Goal: Task Accomplishment & Management: Manage account settings

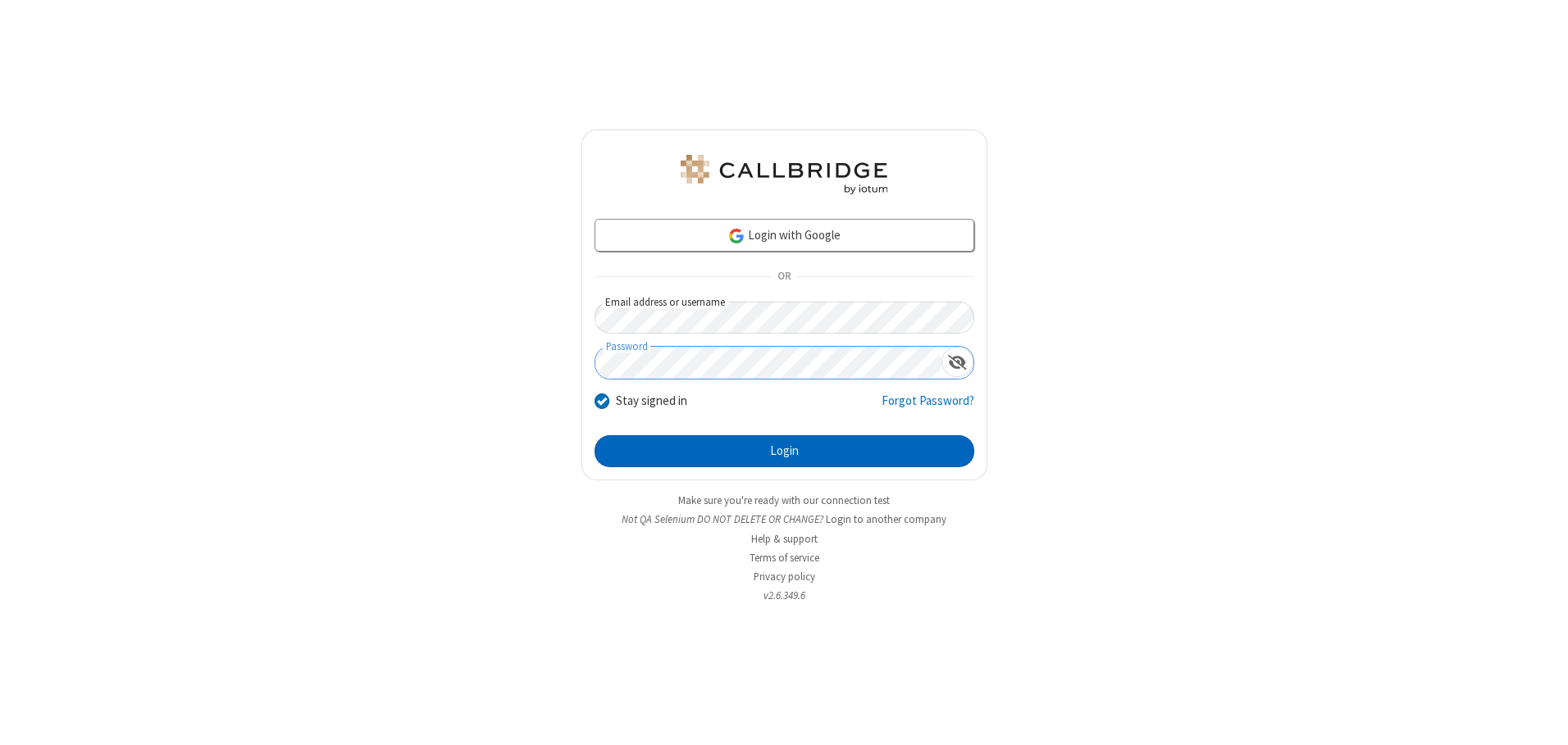
click at [784, 451] on button "Login" at bounding box center [784, 451] width 379 height 33
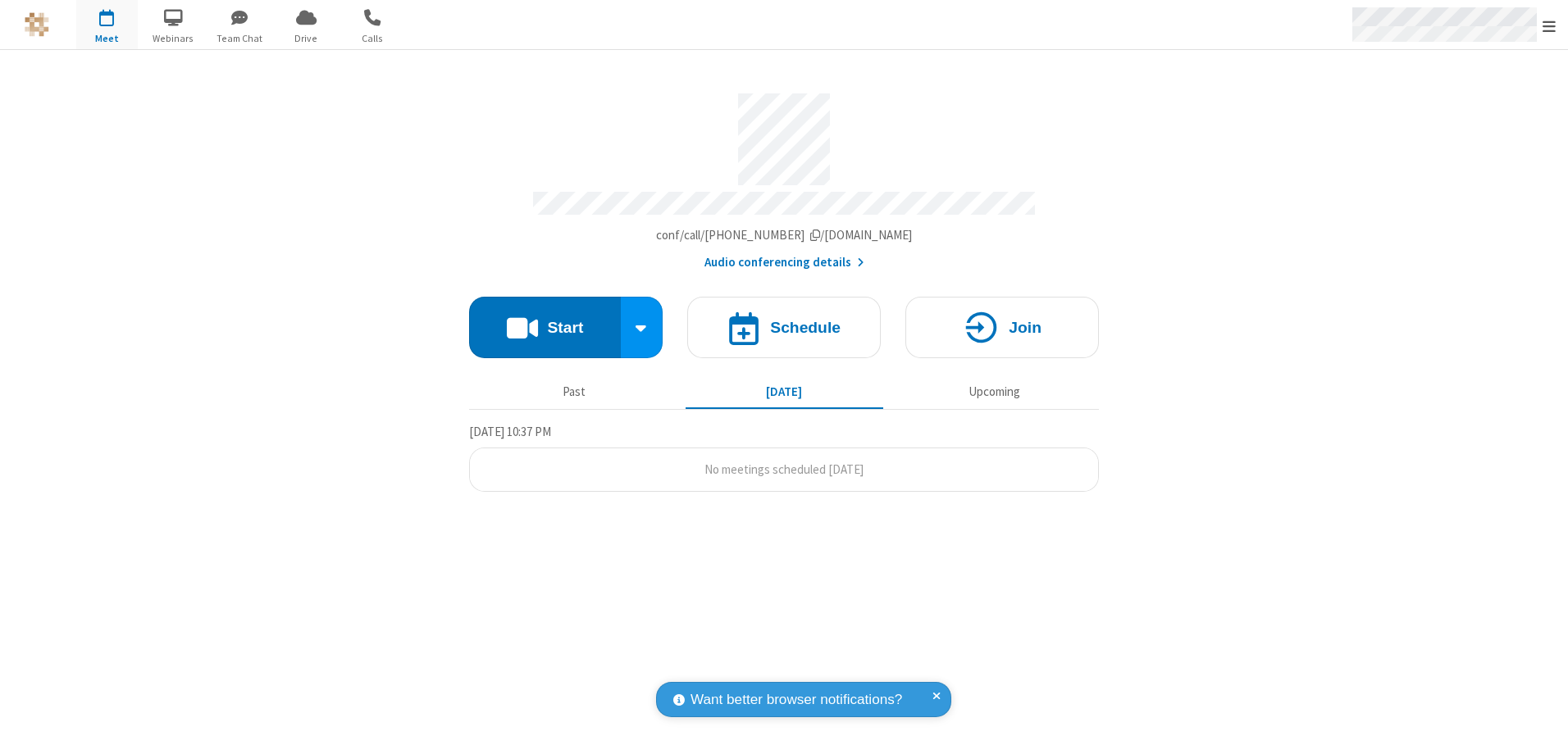
click at [1549, 25] on span "Open menu" at bounding box center [1549, 25] width 13 height 16
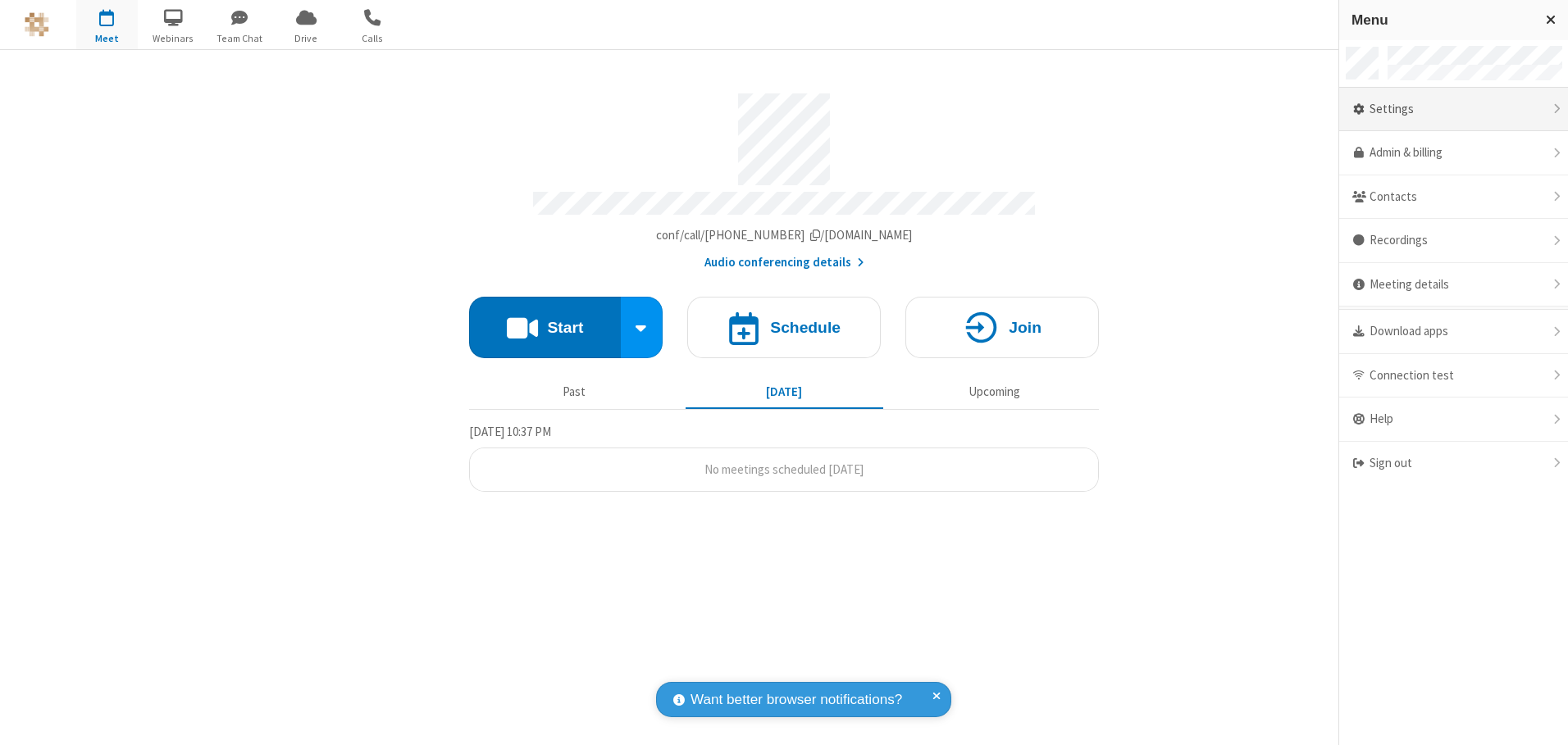
click at [1453, 110] on div "Settings" at bounding box center [1453, 110] width 228 height 44
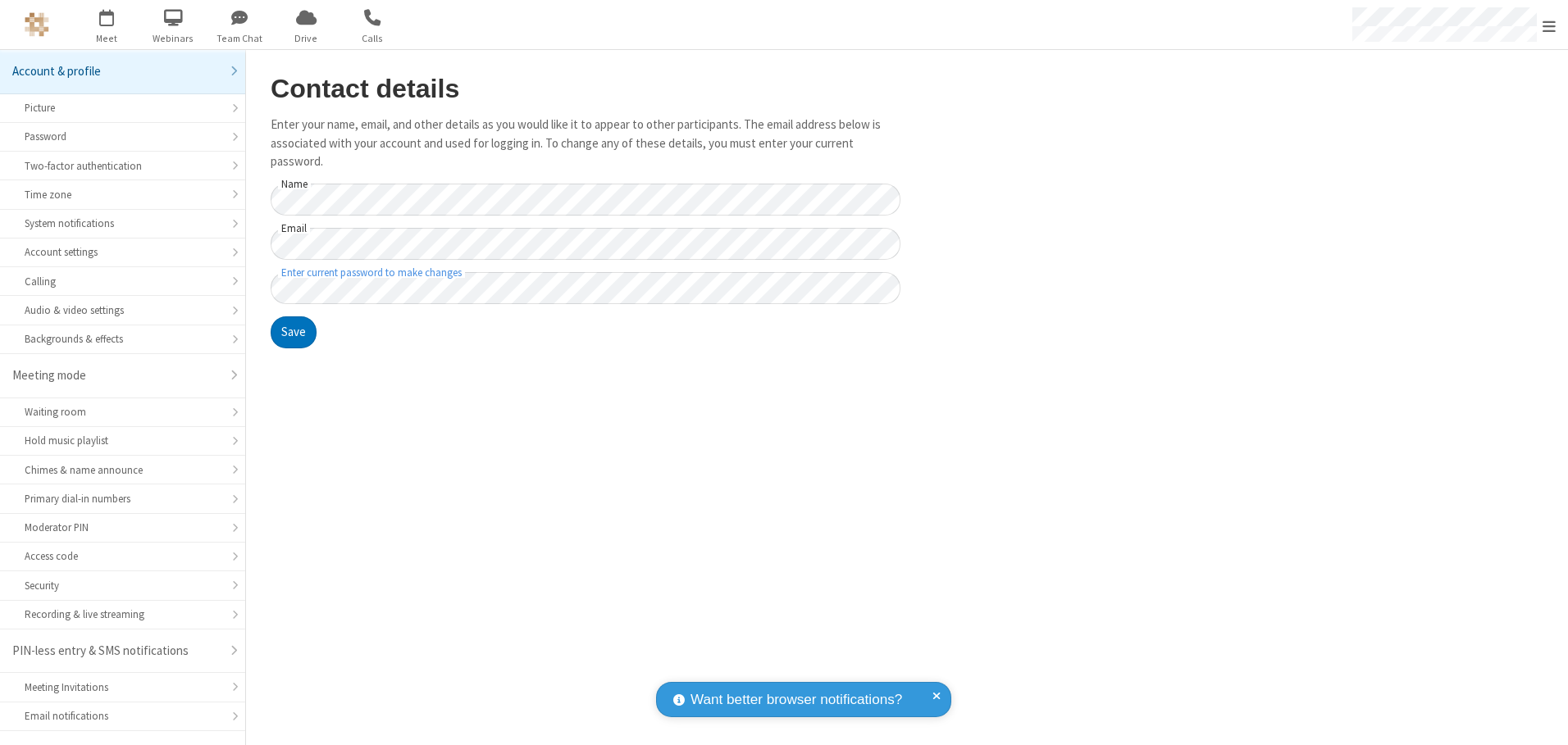
scroll to position [28, 0]
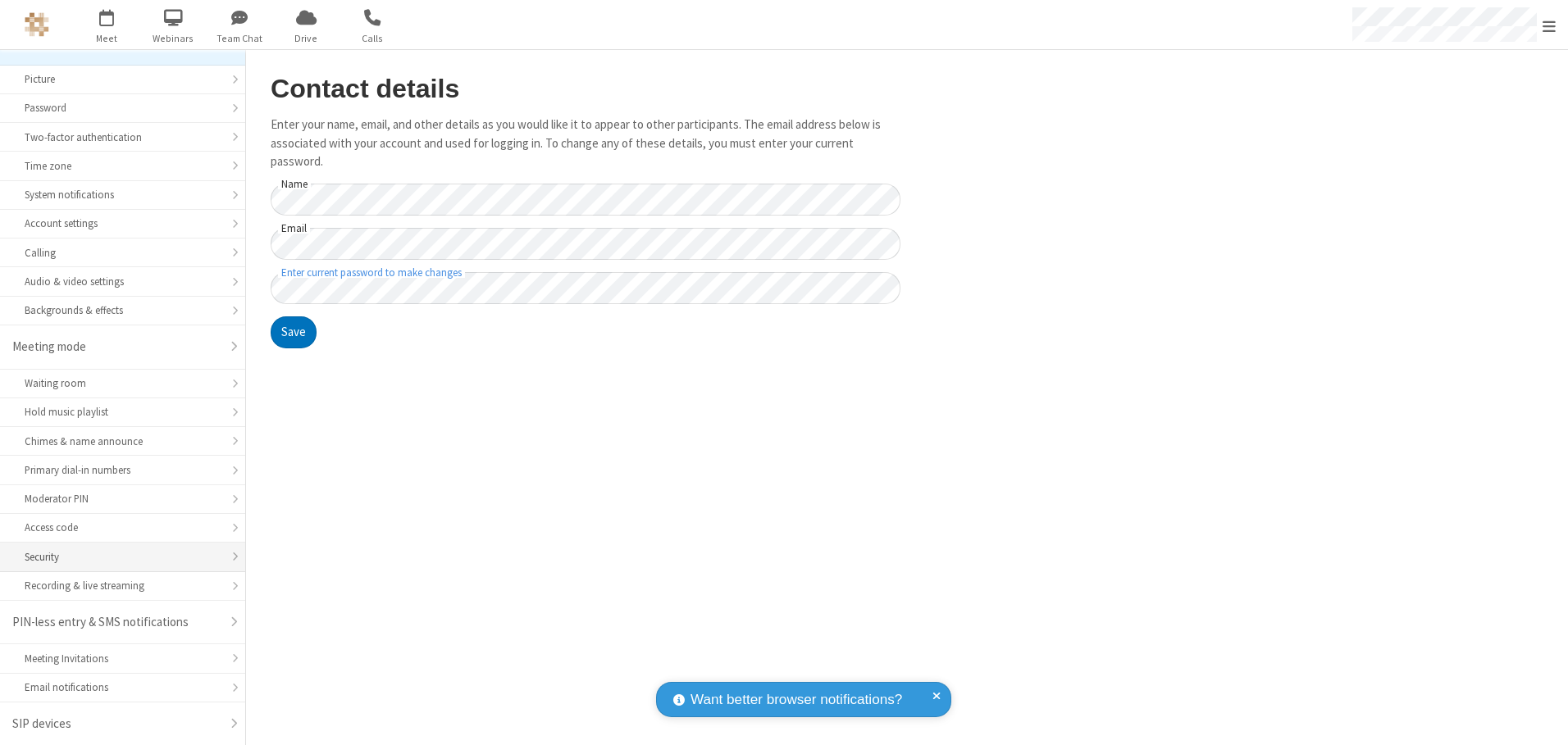
click at [116, 557] on div "Security" at bounding box center [123, 557] width 196 height 16
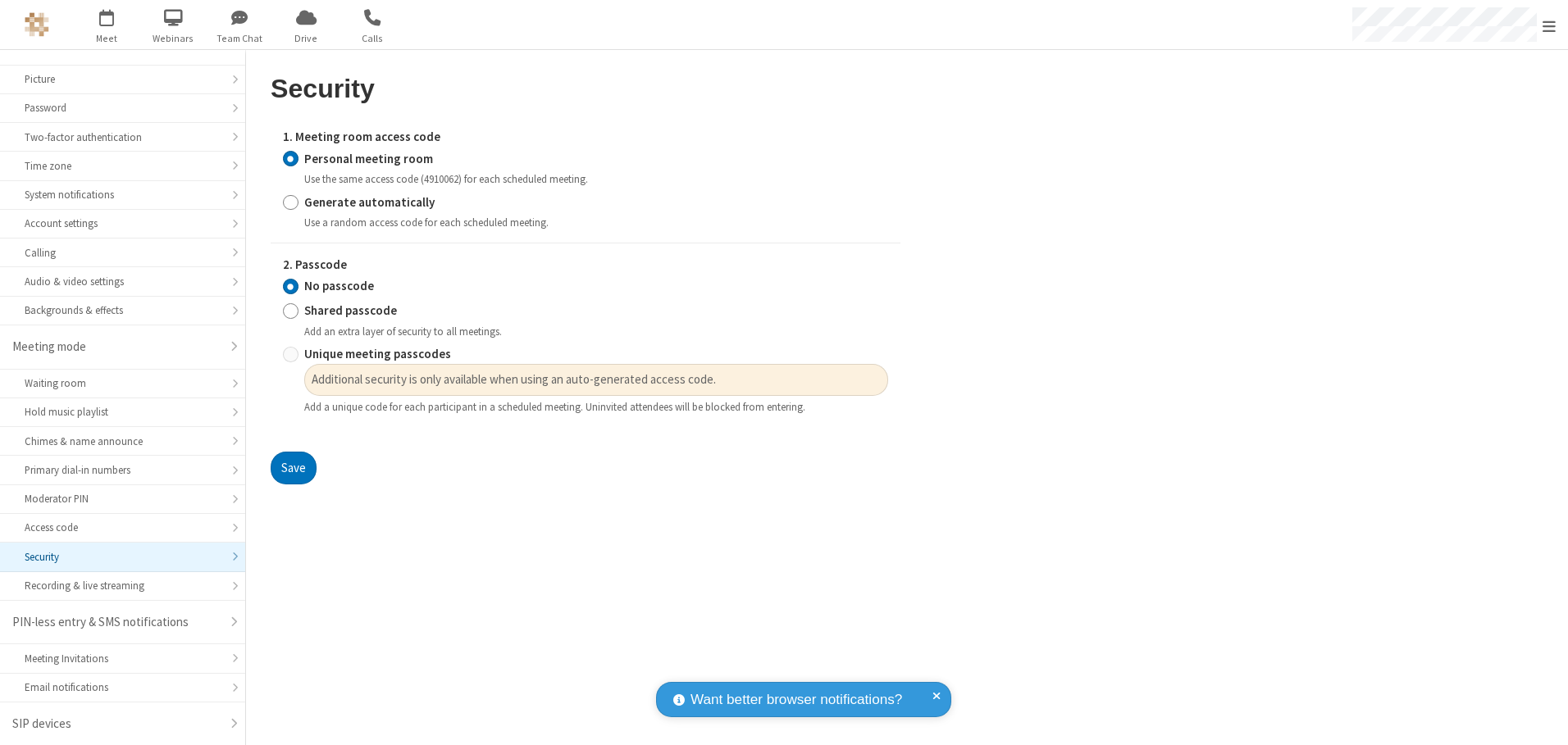
click at [290, 202] on input "Generate automatically" at bounding box center [291, 202] width 16 height 17
radio input "true"
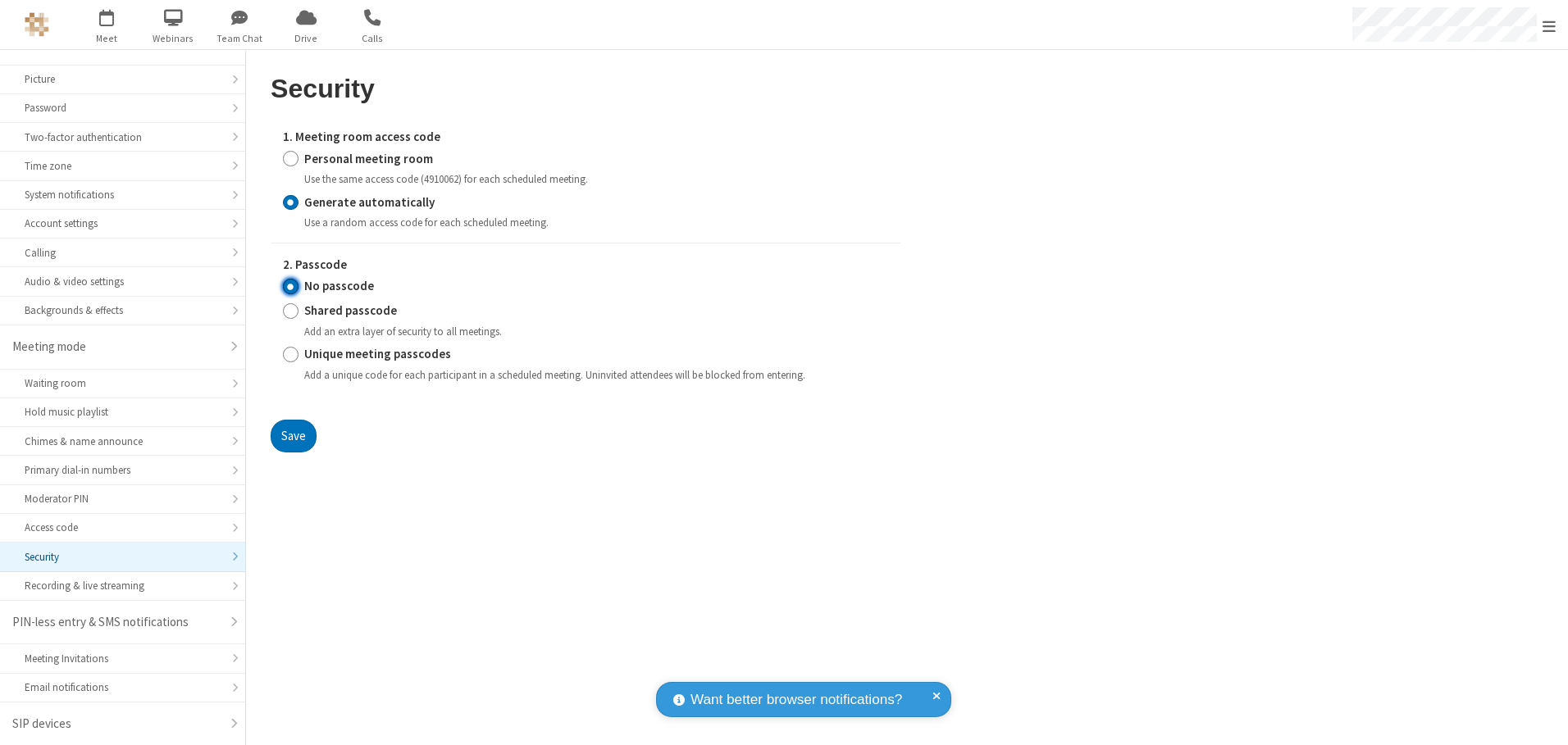
click at [290, 286] on input "No passcode" at bounding box center [291, 286] width 16 height 17
click at [293, 435] on button "Save" at bounding box center [294, 436] width 46 height 33
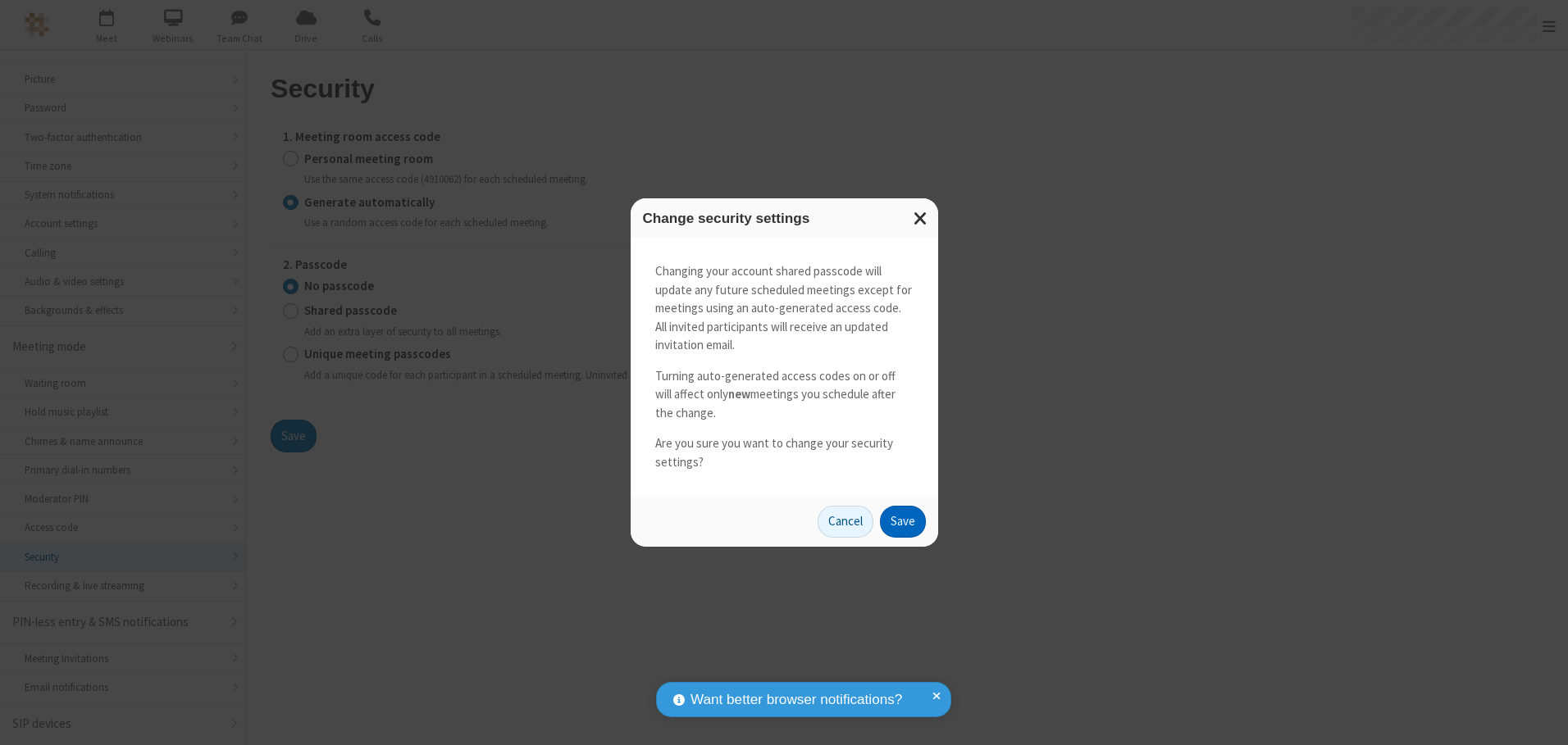
click at [902, 521] on button "Save" at bounding box center [902, 522] width 46 height 33
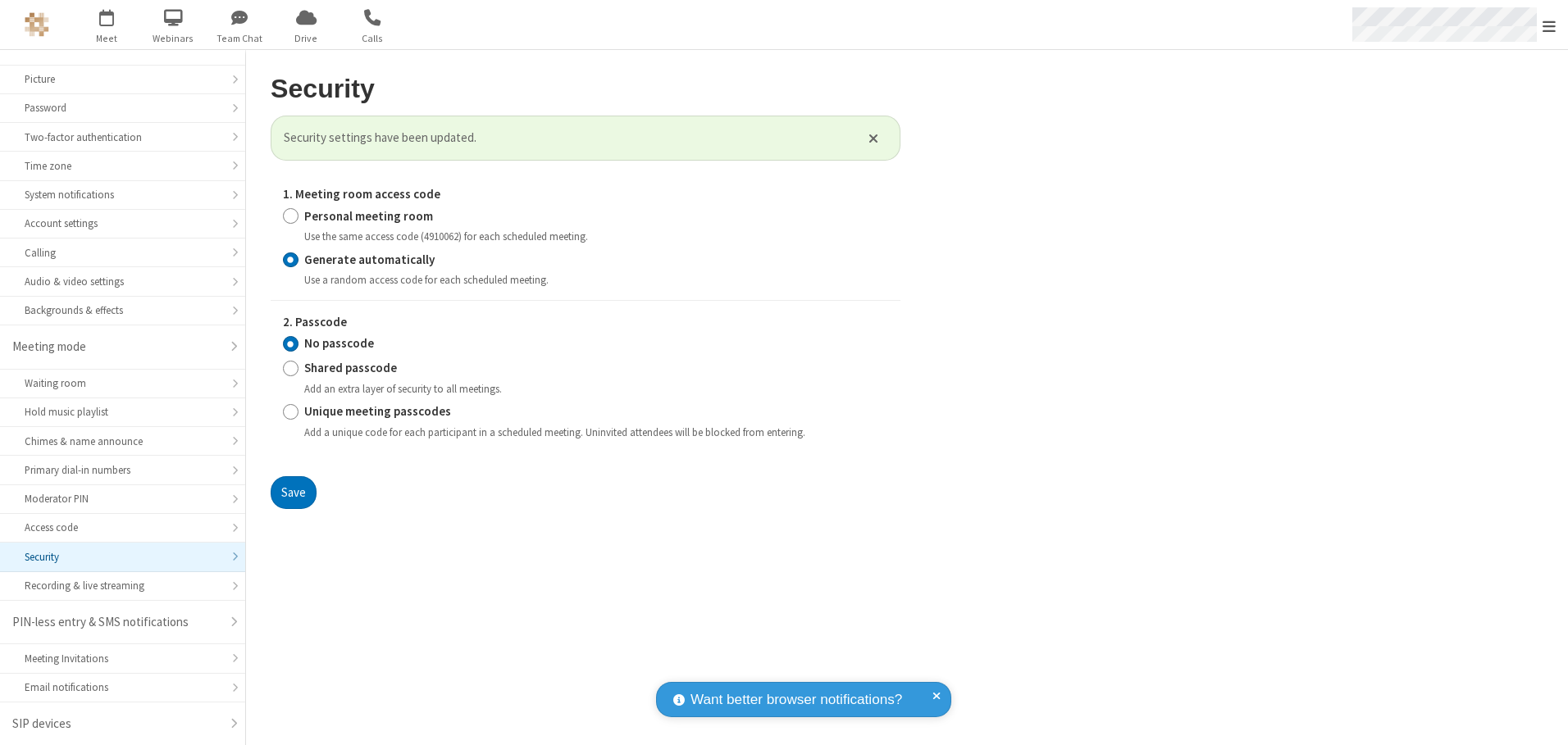
click at [1549, 25] on span "Open menu" at bounding box center [1549, 25] width 13 height 16
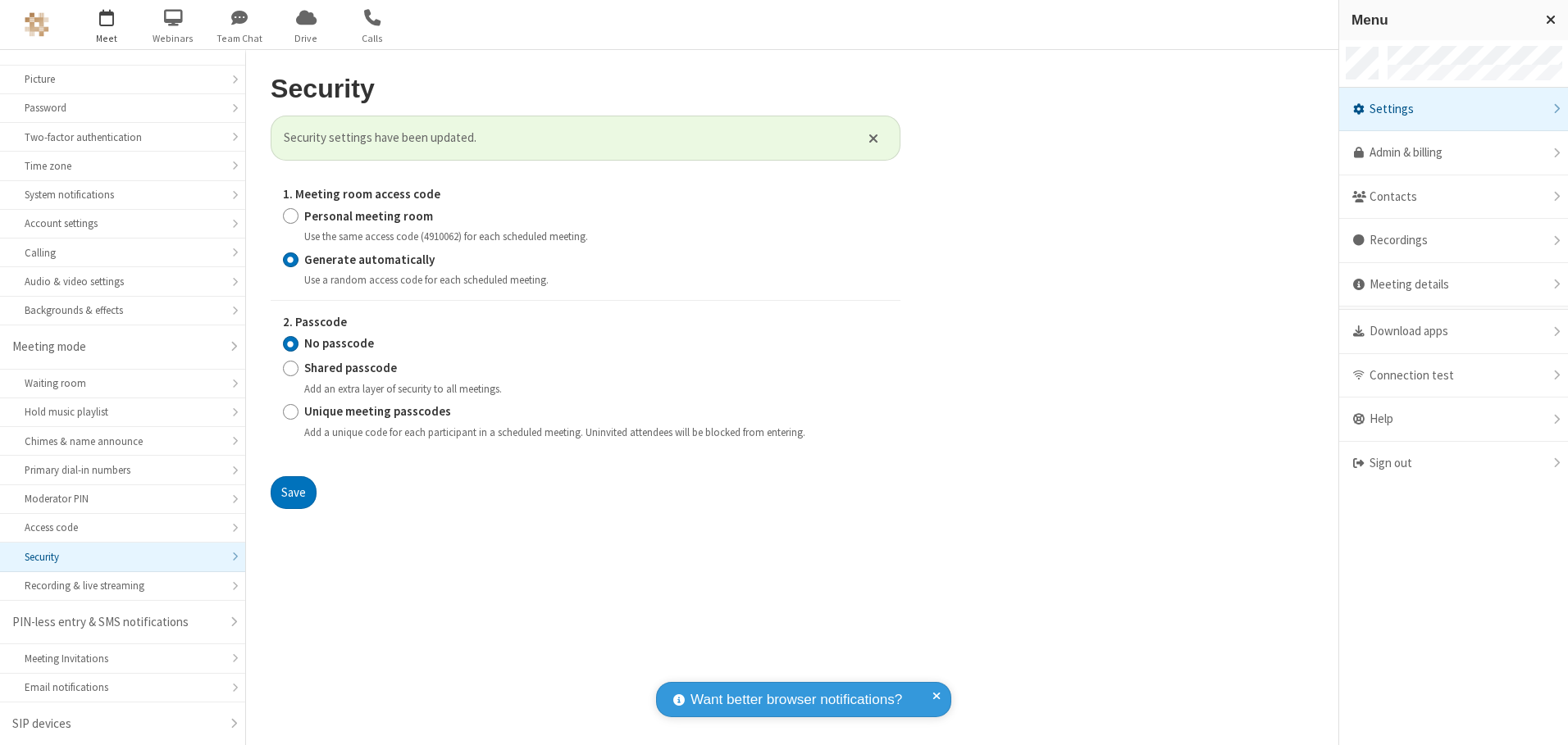
click at [107, 25] on span "button" at bounding box center [107, 17] width 61 height 28
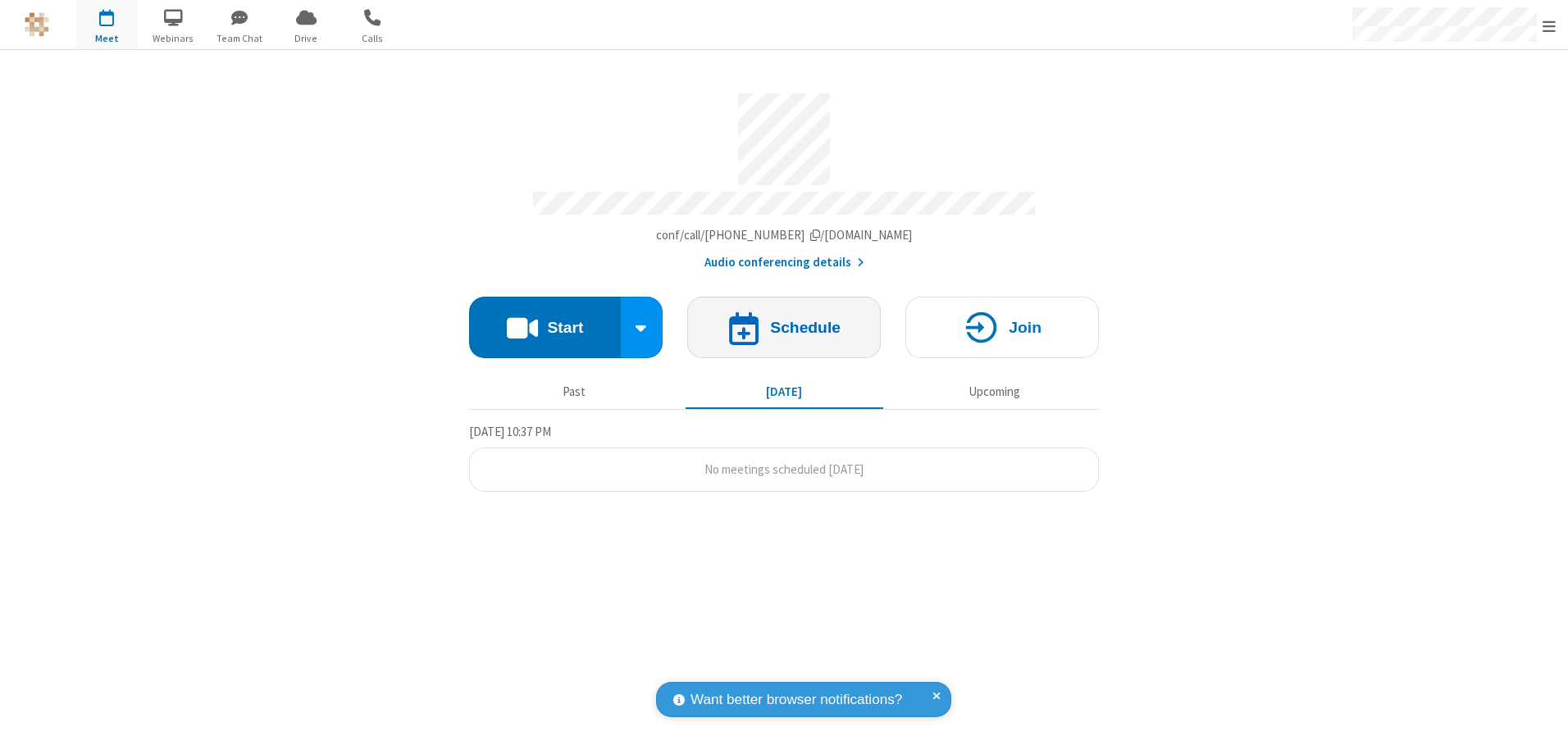
click at [784, 321] on h4 "Schedule" at bounding box center [805, 328] width 71 height 16
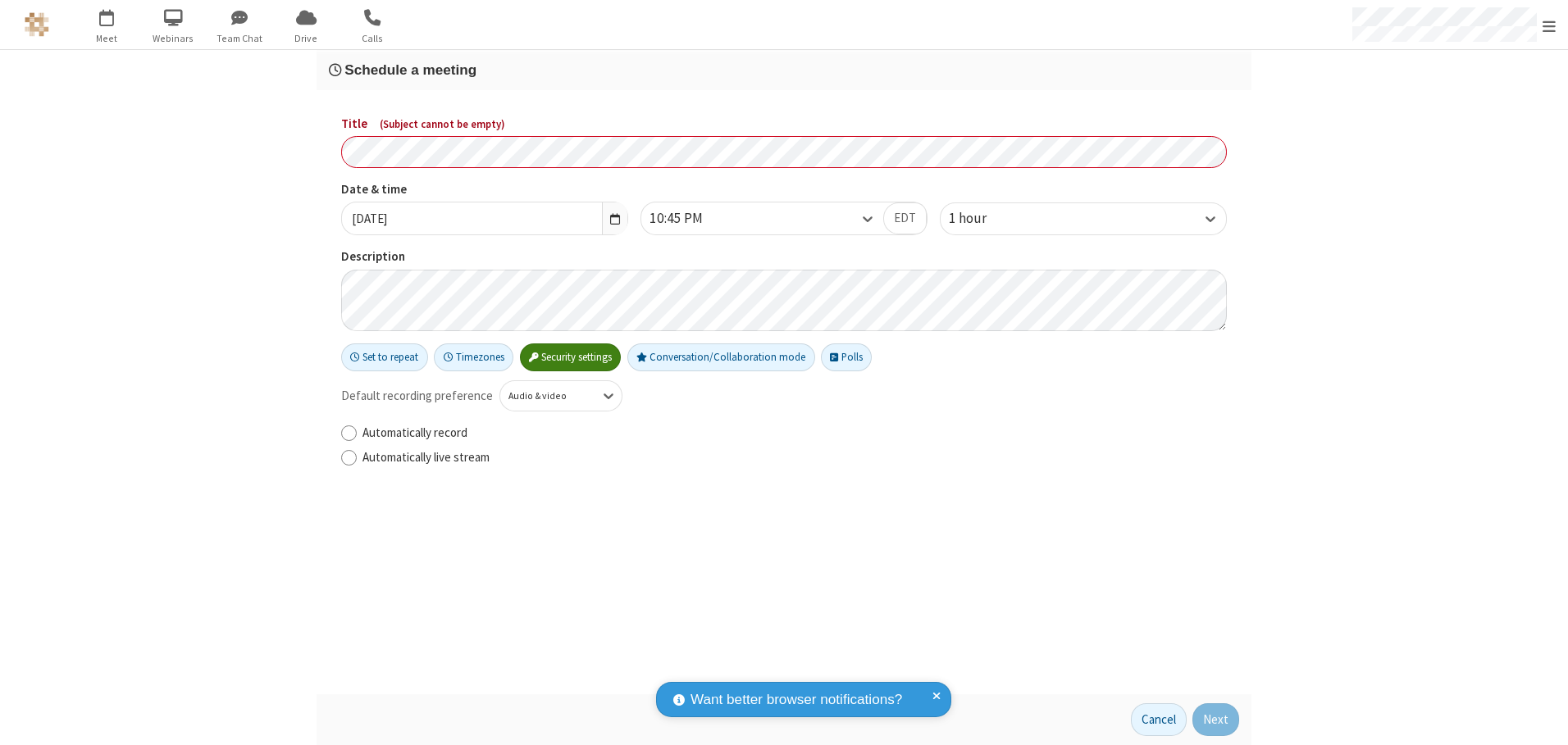
click at [784, 70] on h3 "Schedule a meeting" at bounding box center [784, 70] width 910 height 16
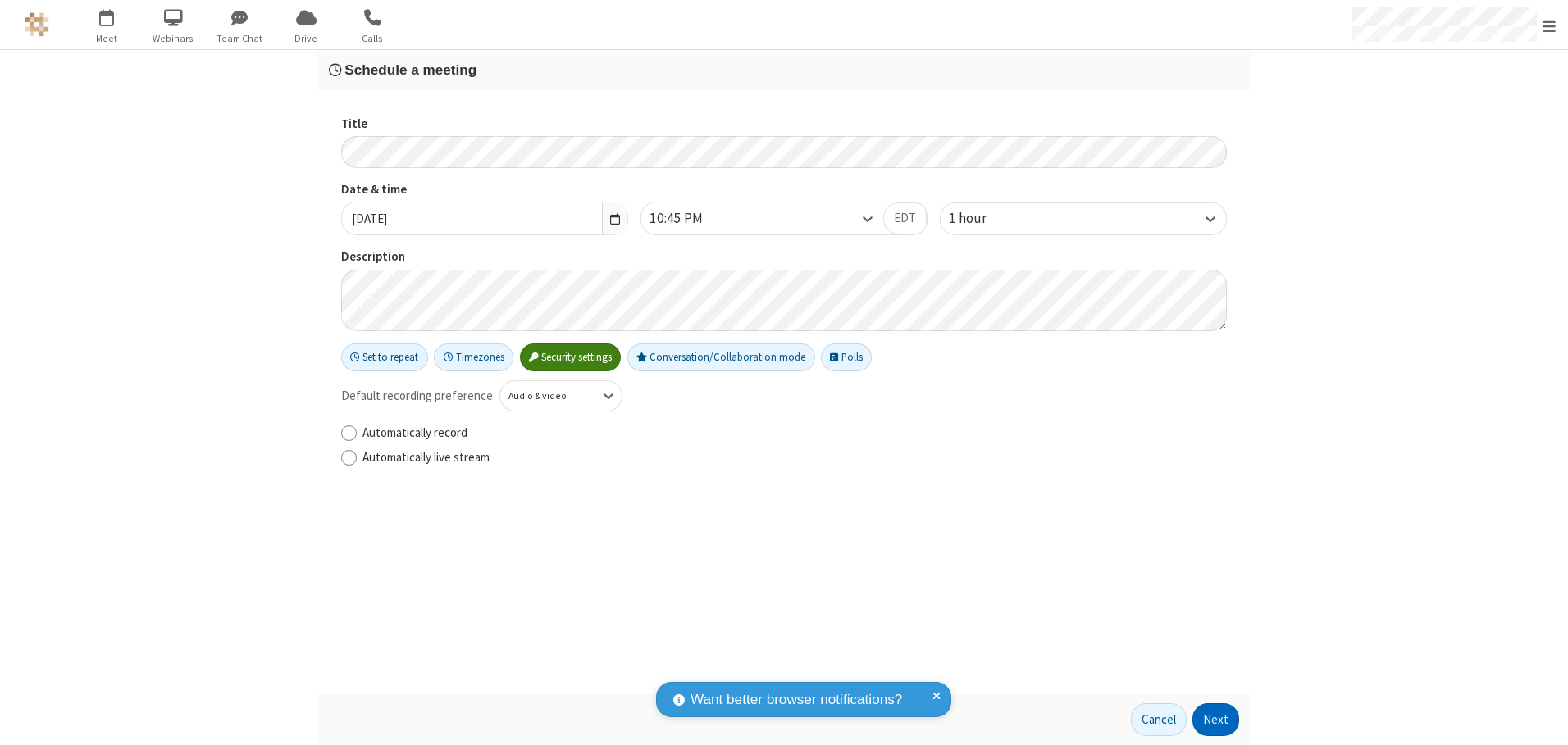
click at [1216, 720] on button "Next" at bounding box center [1216, 720] width 47 height 33
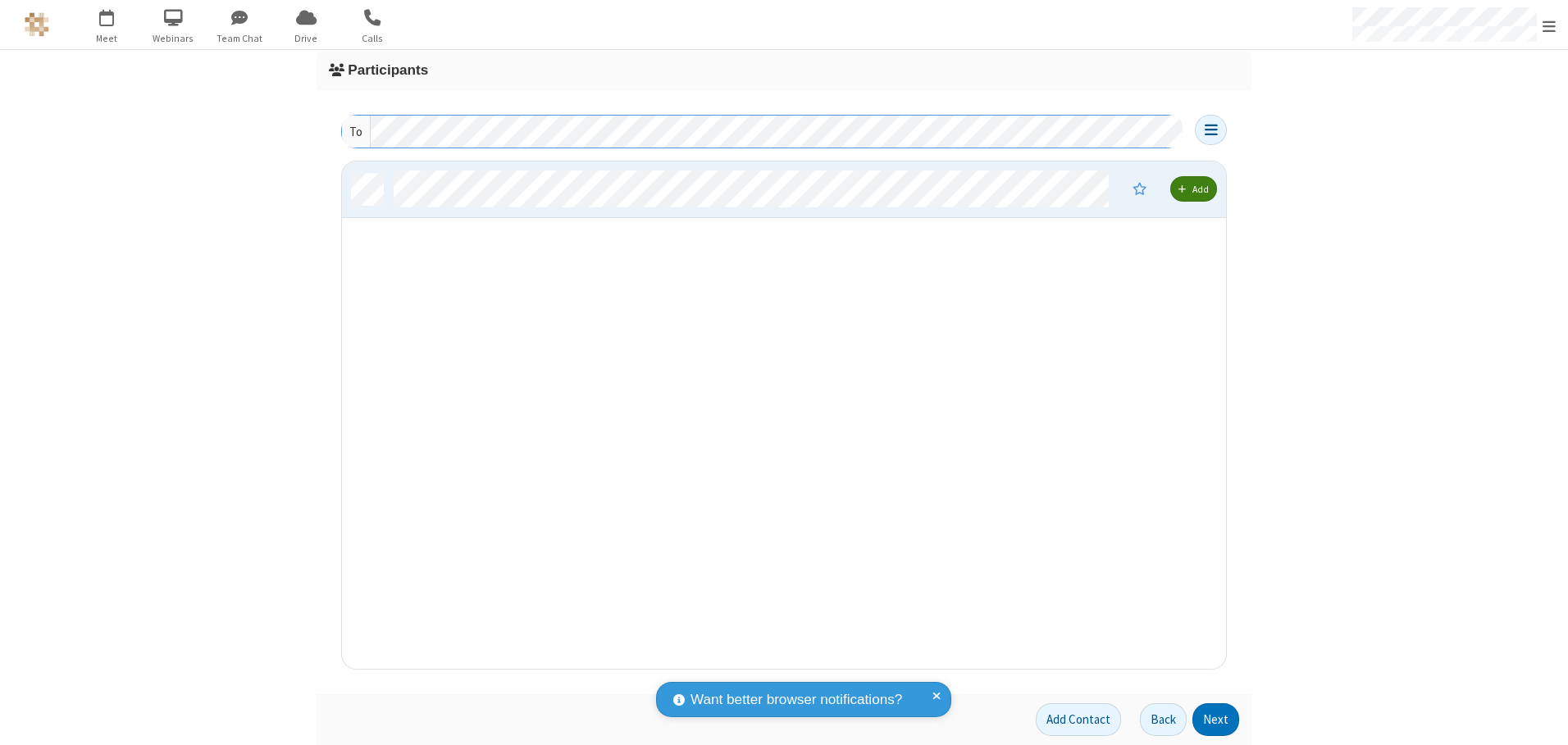
scroll to position [496, 871]
click at [1216, 720] on button "Next" at bounding box center [1216, 720] width 47 height 33
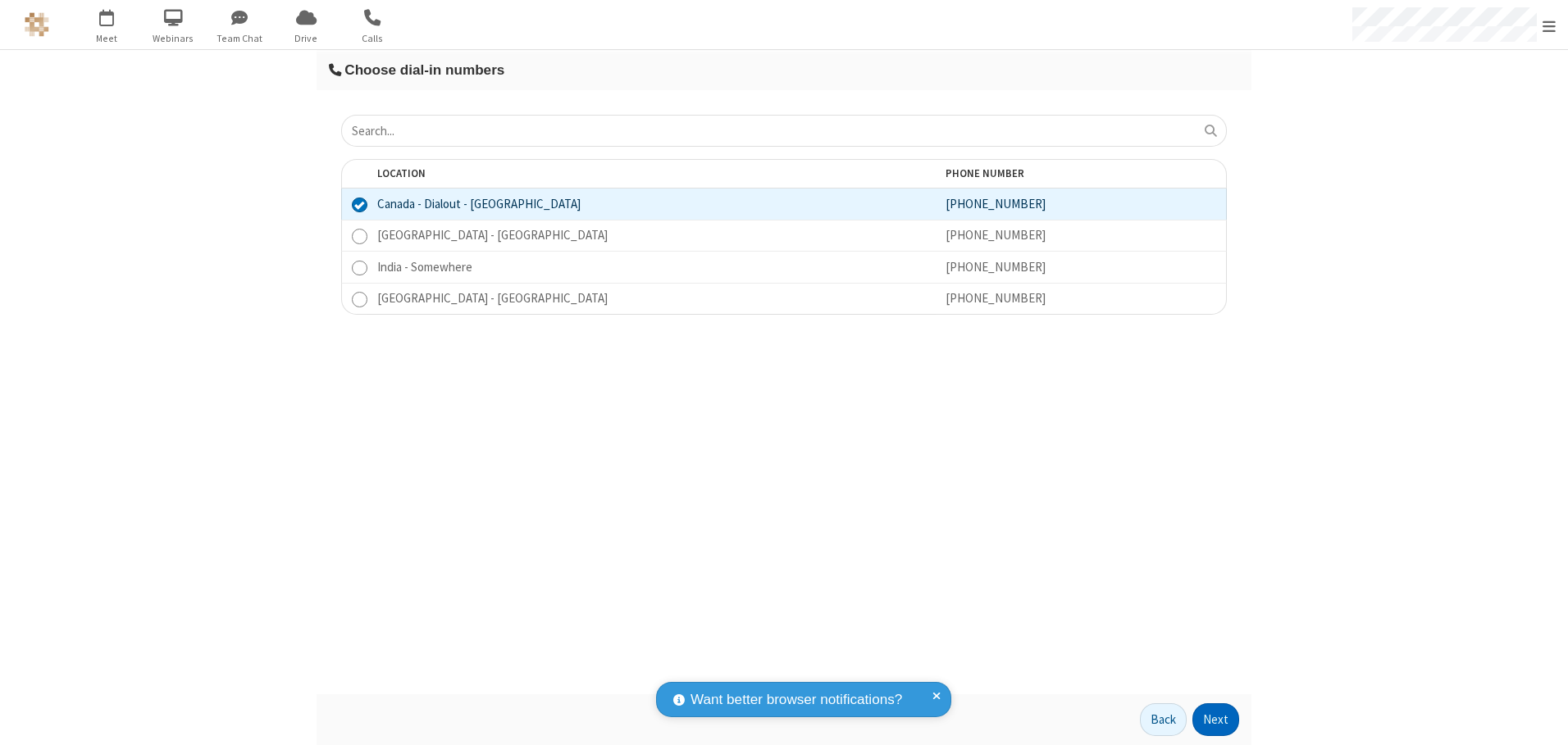
click at [1216, 720] on button "Next" at bounding box center [1216, 720] width 47 height 33
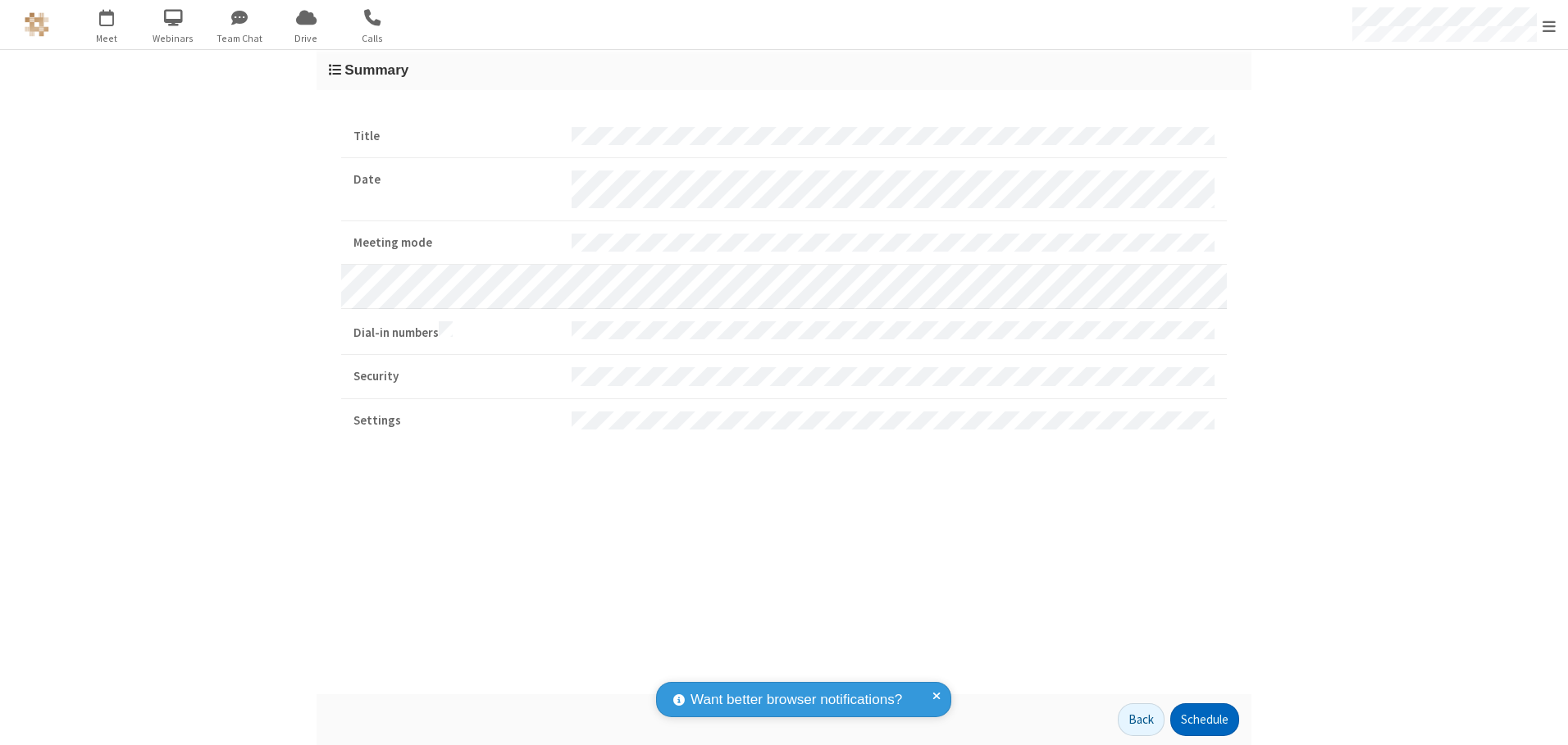
click at [1204, 720] on button "Schedule" at bounding box center [1204, 720] width 69 height 33
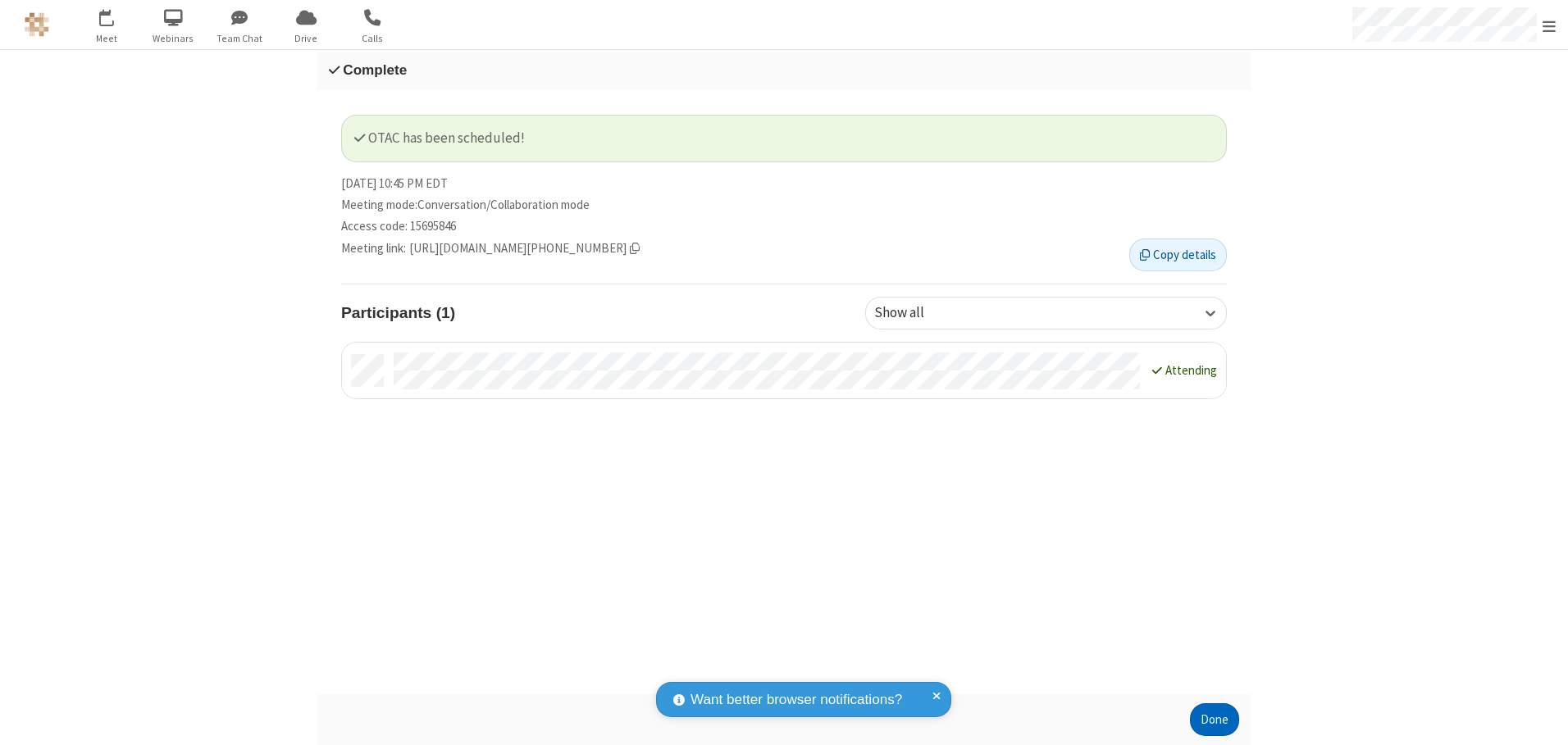
click at [1214, 720] on button "Done" at bounding box center [1214, 720] width 49 height 33
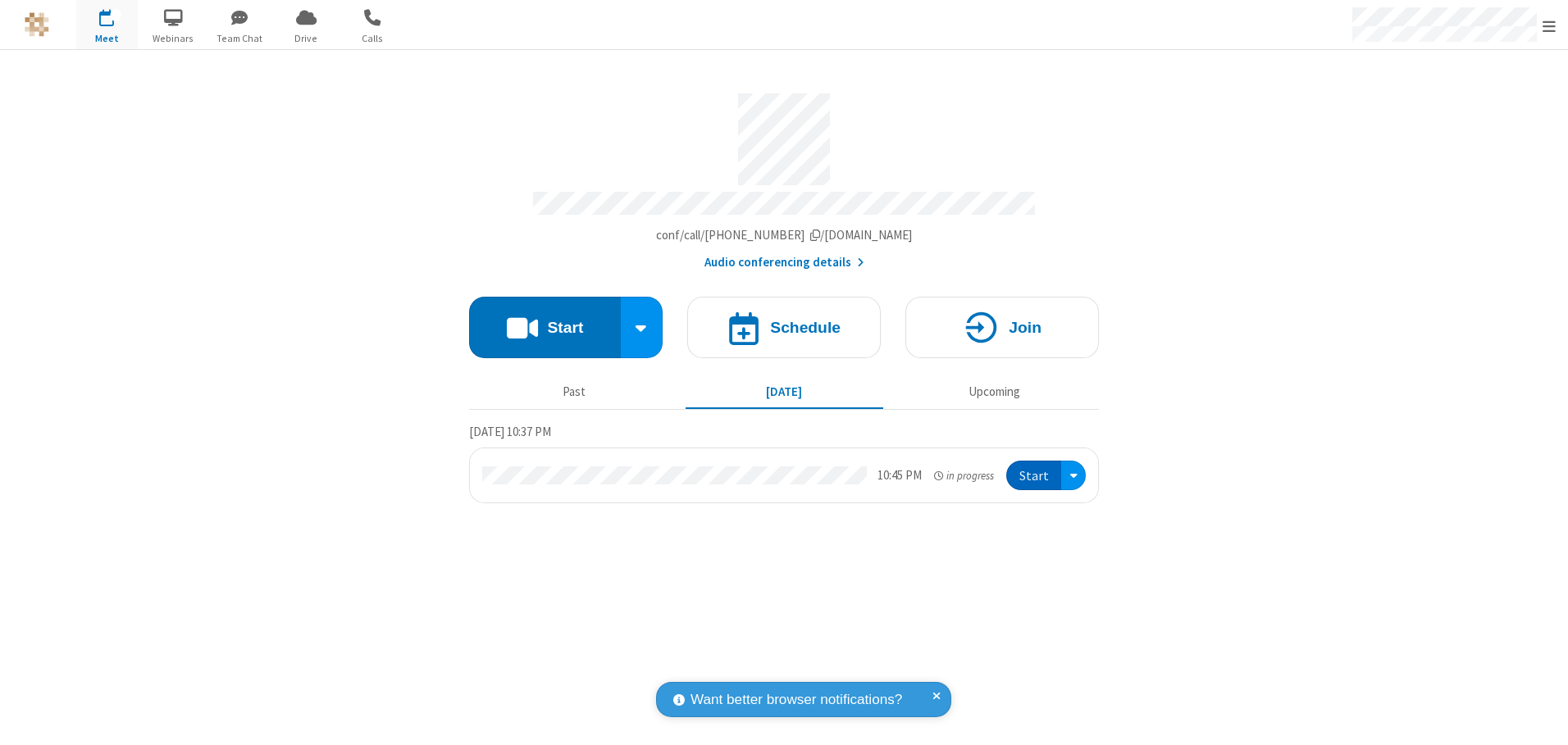
click at [1035, 470] on button "Start" at bounding box center [1034, 476] width 55 height 30
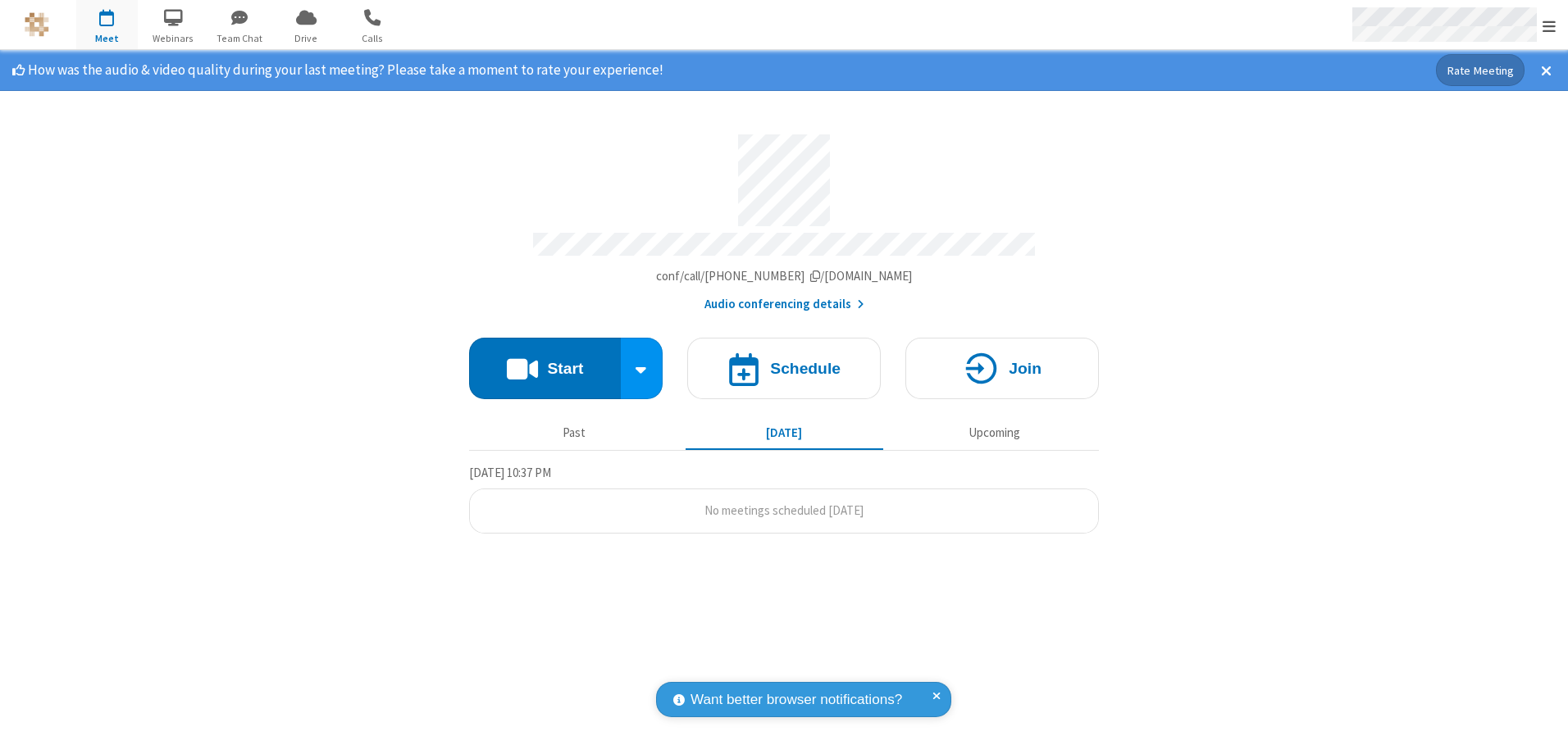
click at [1549, 25] on span "Open menu" at bounding box center [1549, 25] width 13 height 16
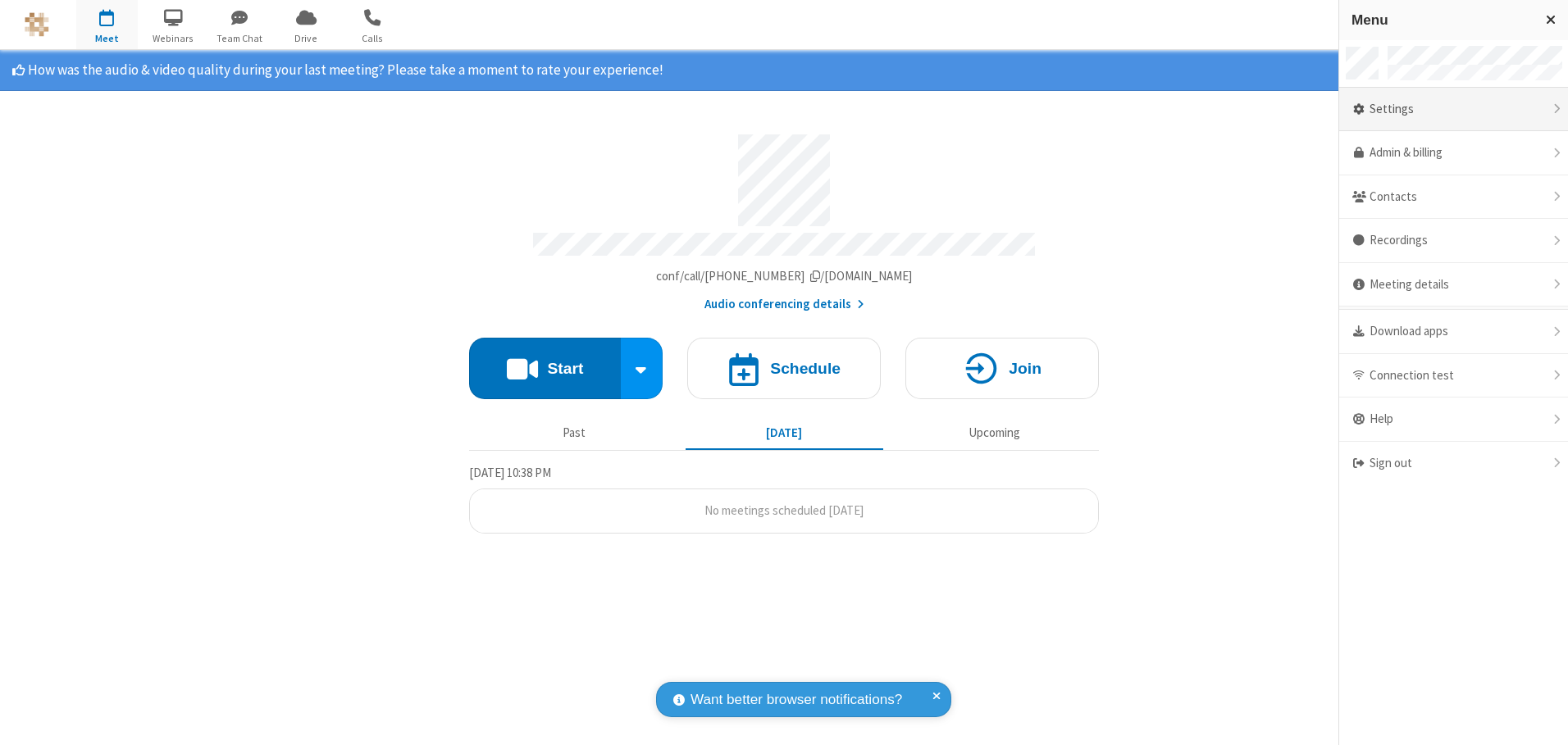
click at [1453, 110] on div "Settings" at bounding box center [1453, 110] width 228 height 44
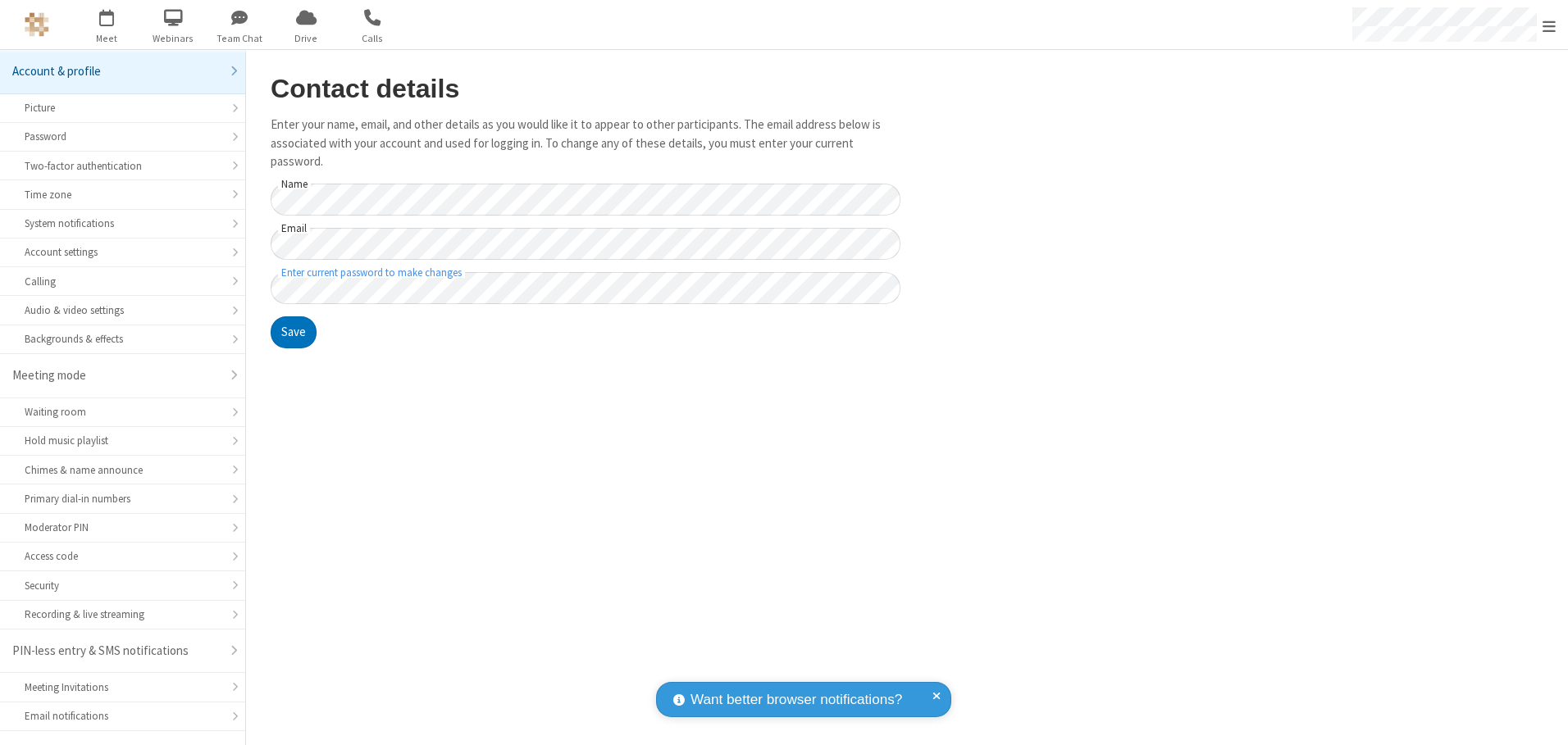
scroll to position [28, 0]
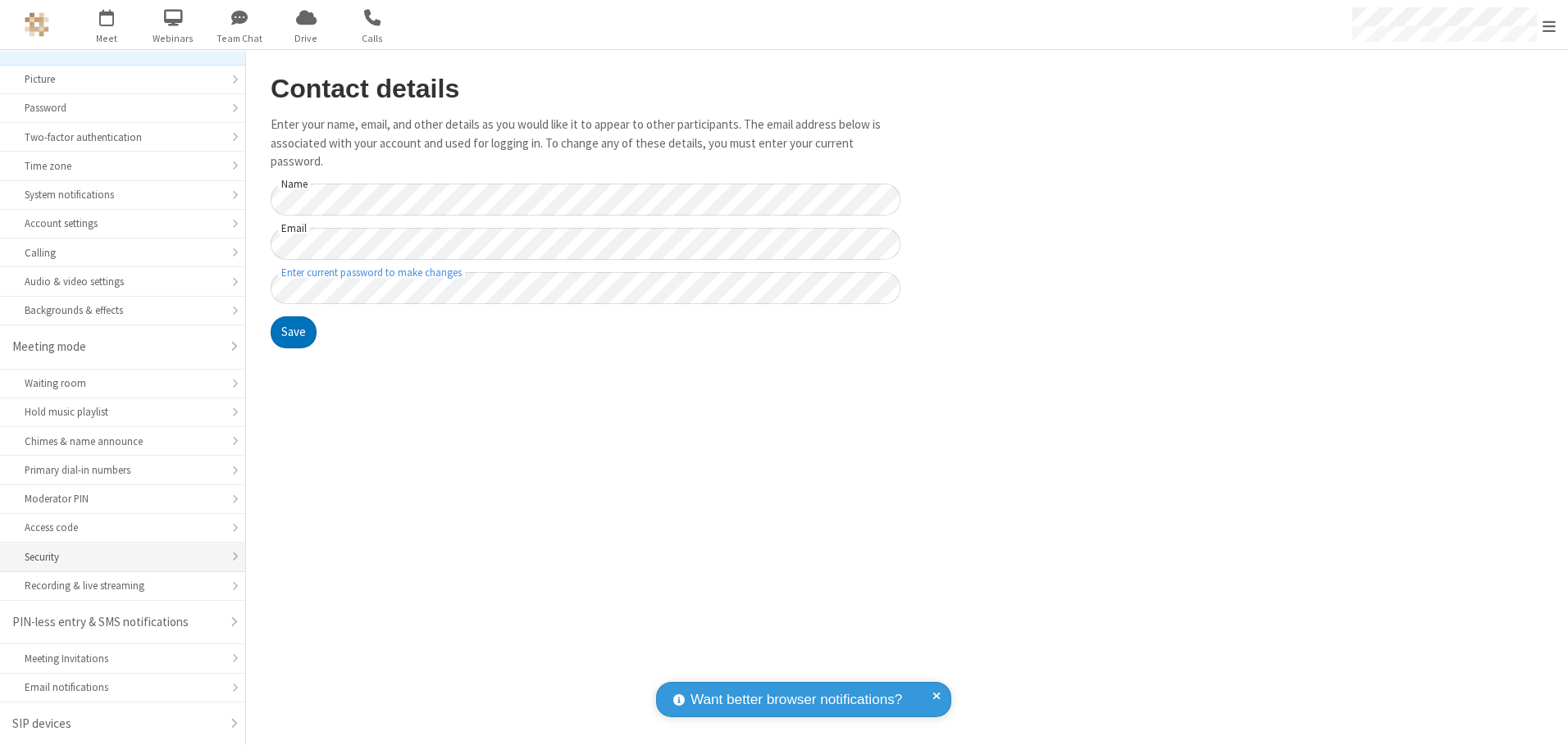
click at [116, 557] on div "Security" at bounding box center [123, 557] width 196 height 16
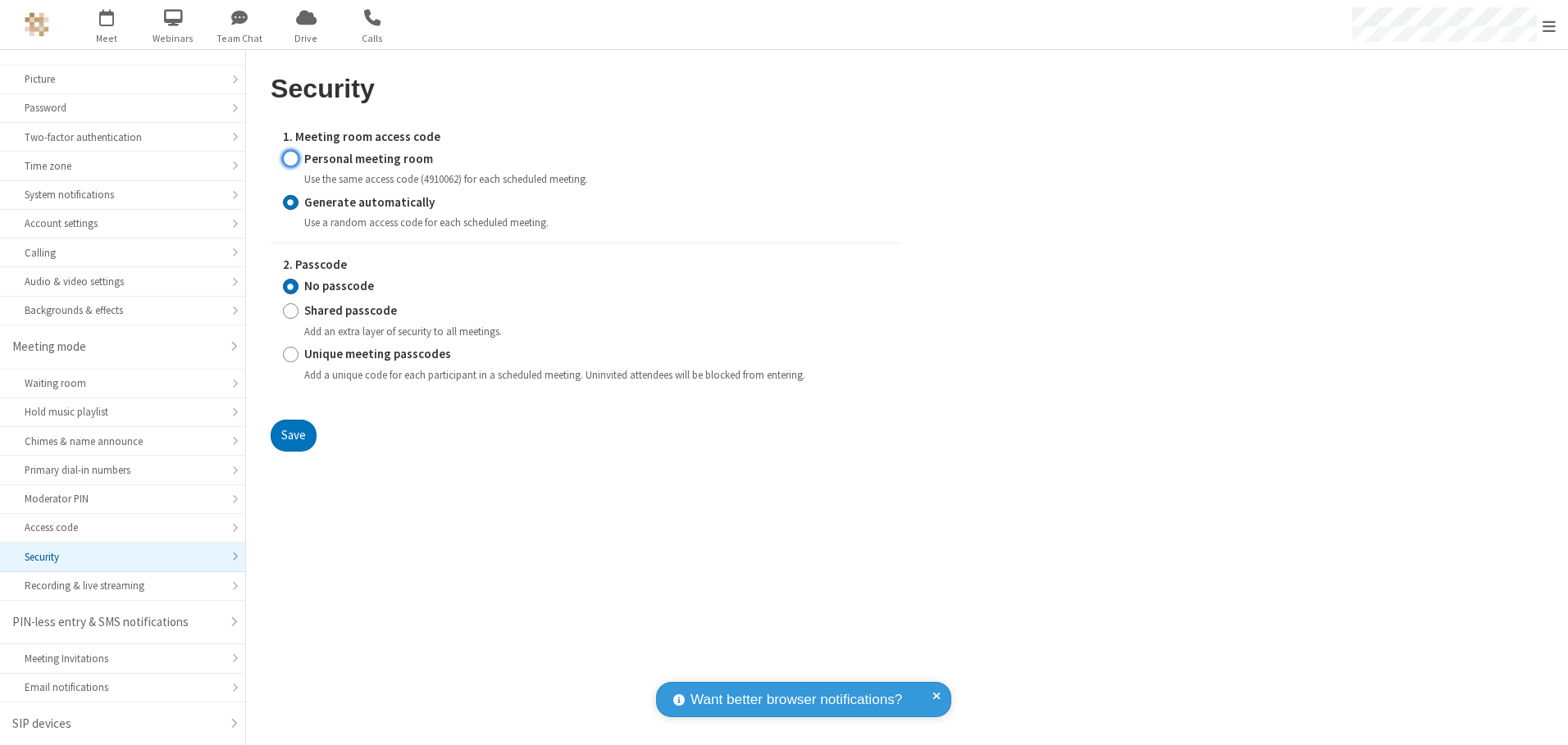
click at [290, 159] on input "Personal meeting room" at bounding box center [291, 159] width 16 height 17
radio input "true"
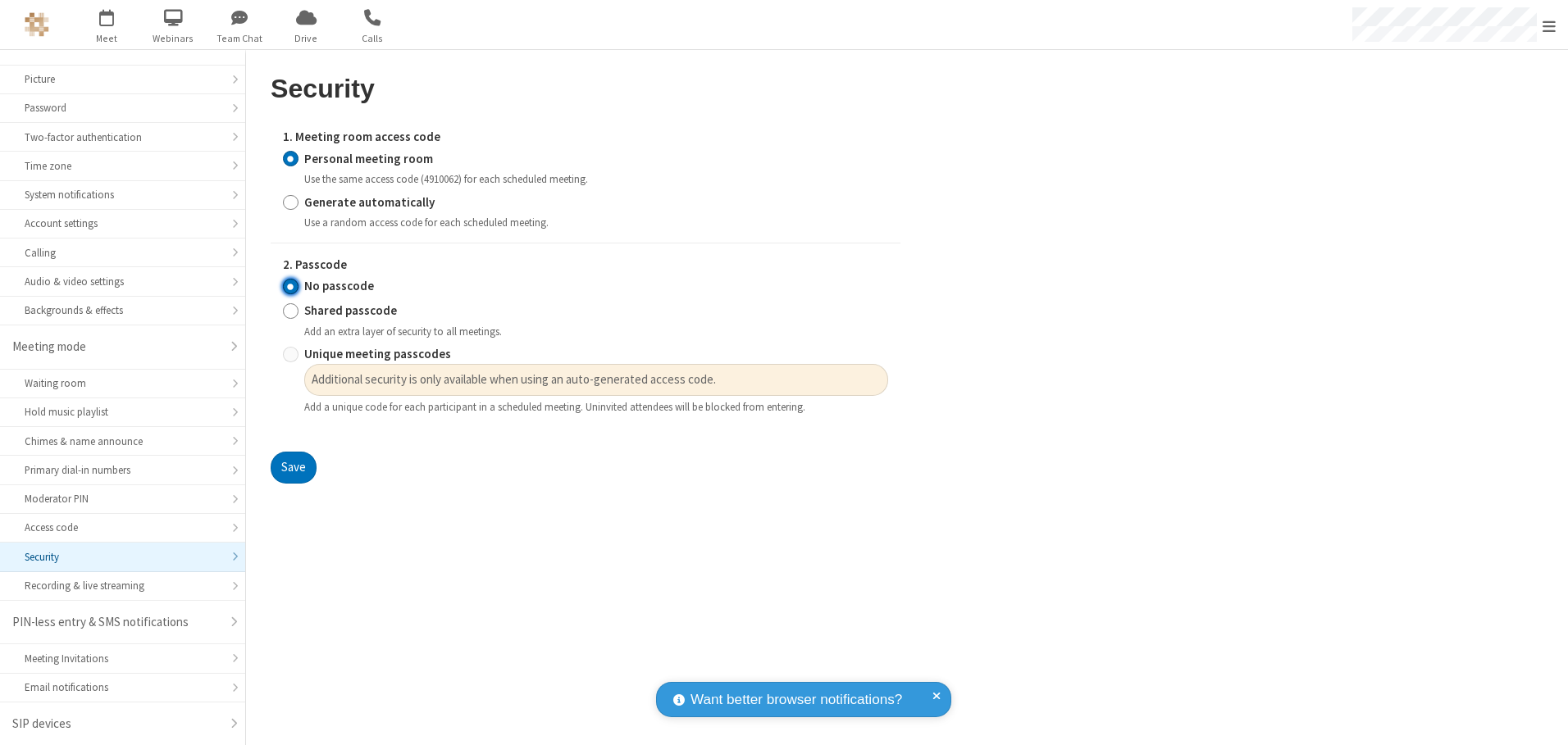
click at [290, 286] on input "No passcode" at bounding box center [291, 286] width 16 height 17
click at [293, 468] on button "Save" at bounding box center [294, 468] width 46 height 33
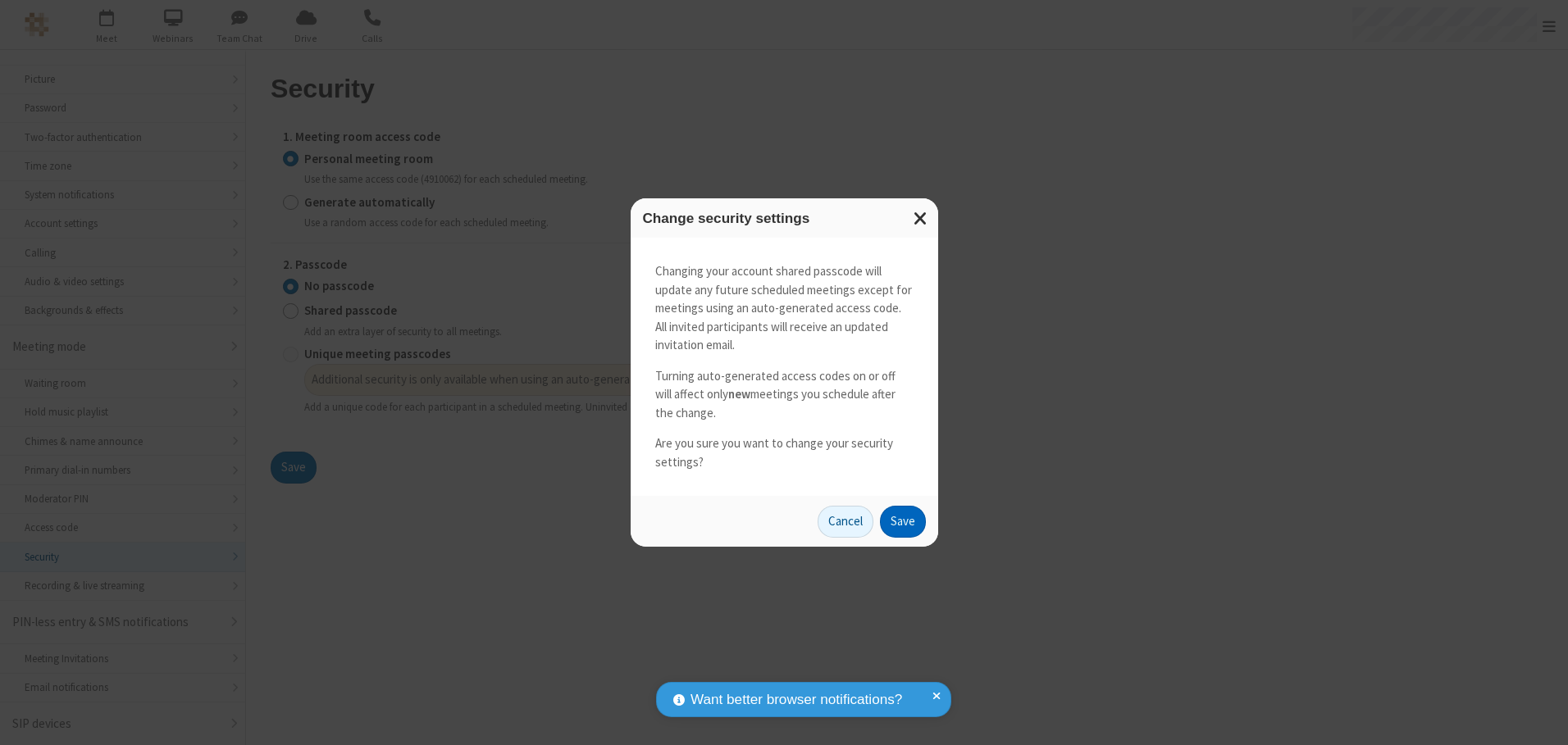
click at [902, 521] on button "Save" at bounding box center [902, 522] width 46 height 33
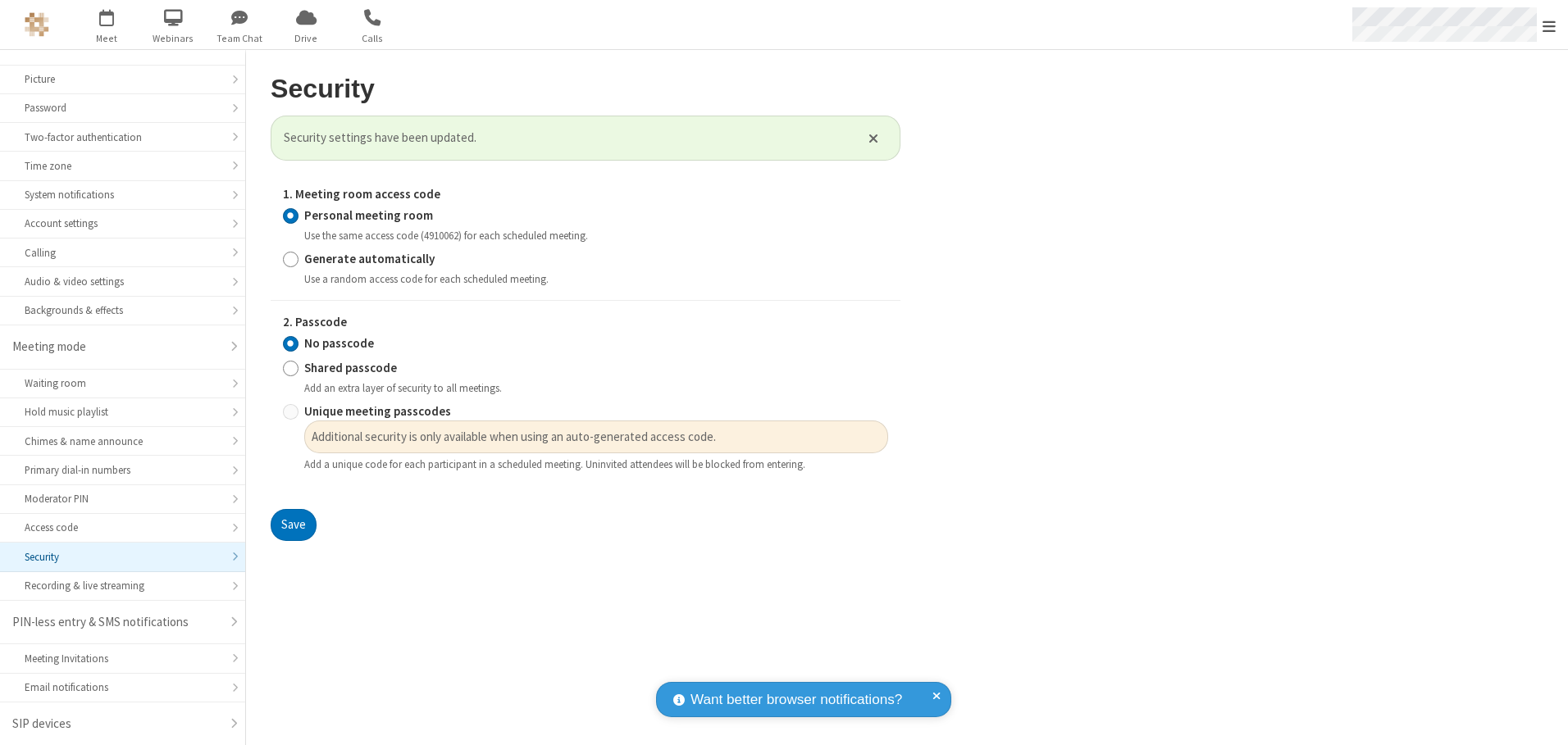
click at [1549, 25] on span "Open menu" at bounding box center [1549, 25] width 13 height 16
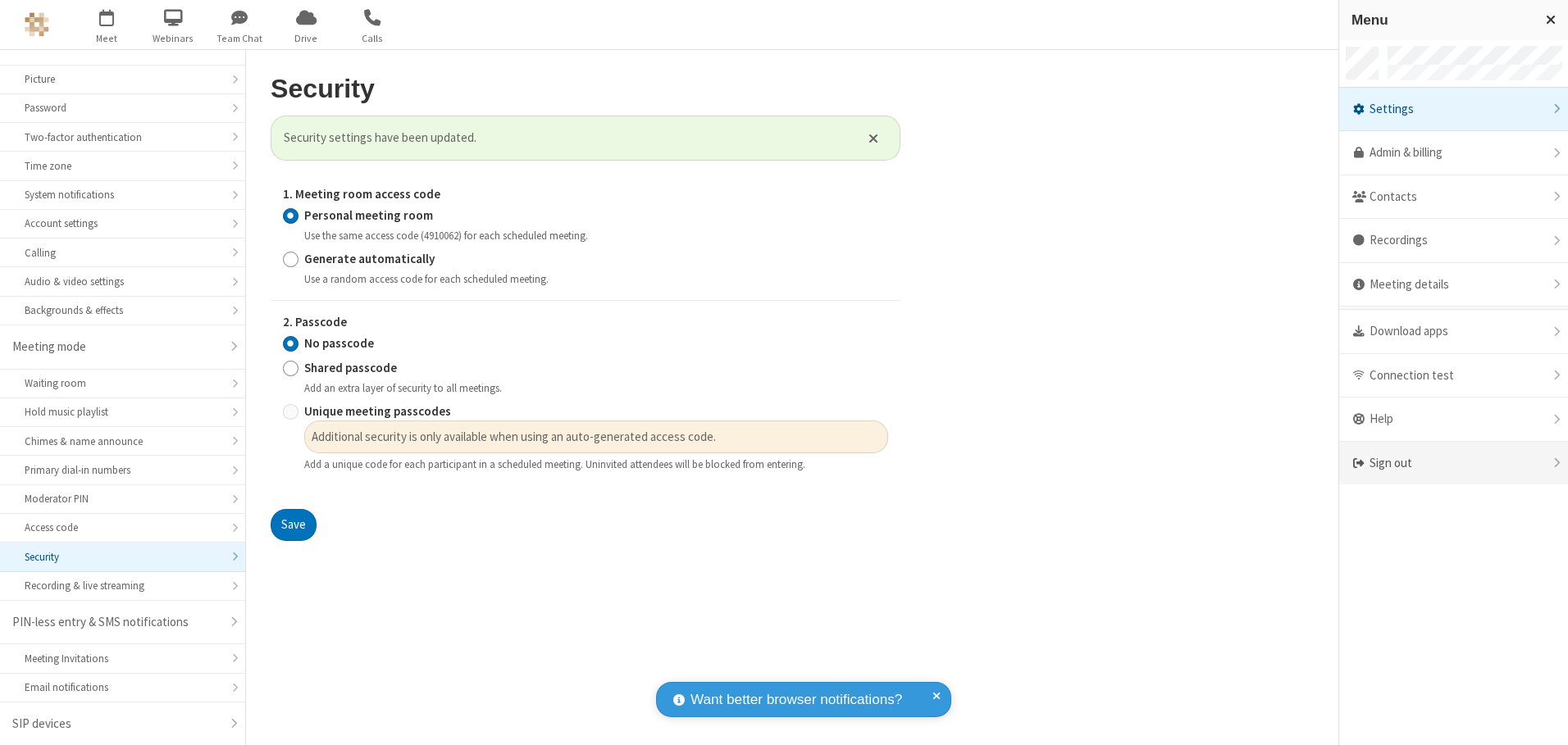
click at [1453, 464] on div "Sign out" at bounding box center [1453, 464] width 228 height 43
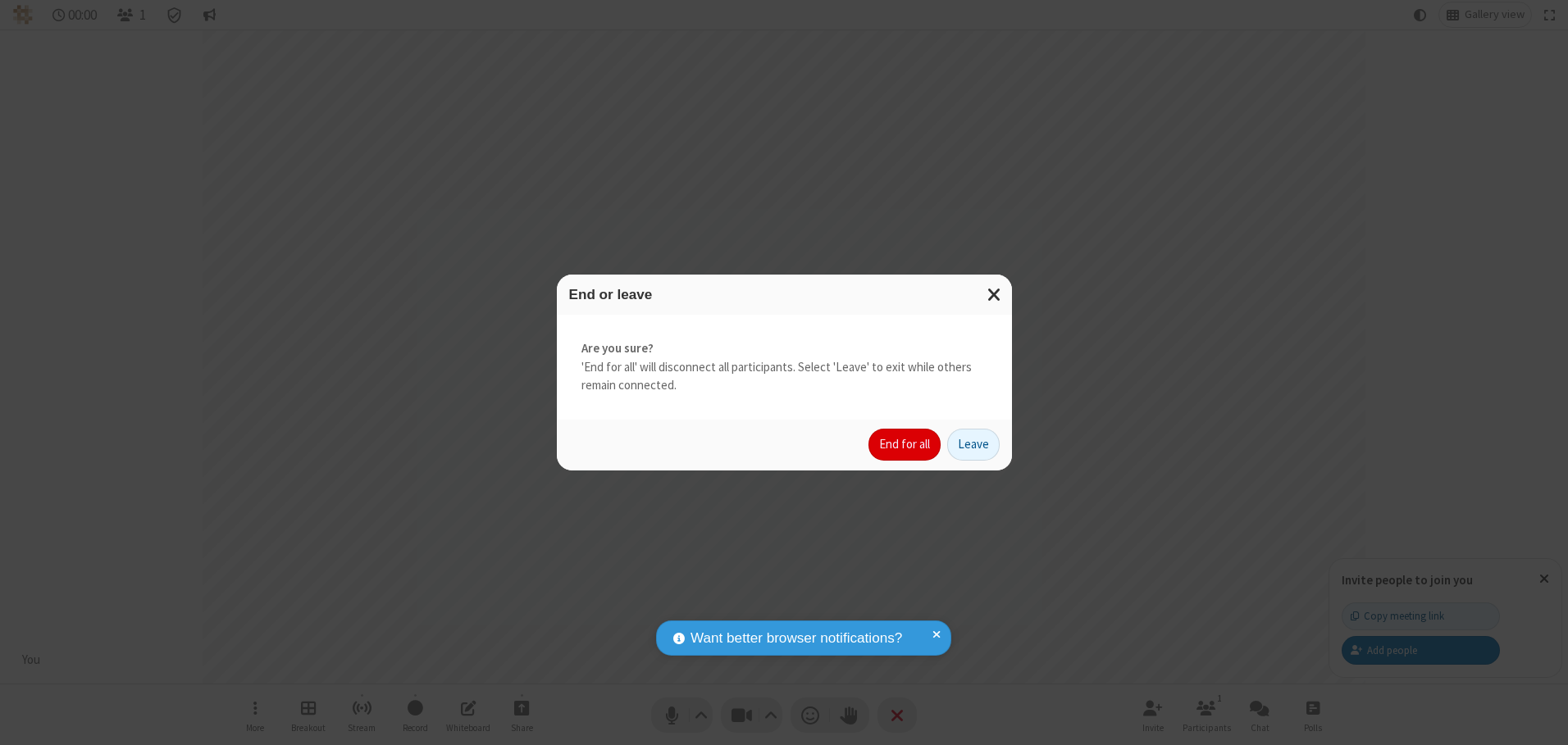
click at [905, 445] on button "End for all" at bounding box center [904, 445] width 72 height 33
